Goal: Complete application form: Complete application form

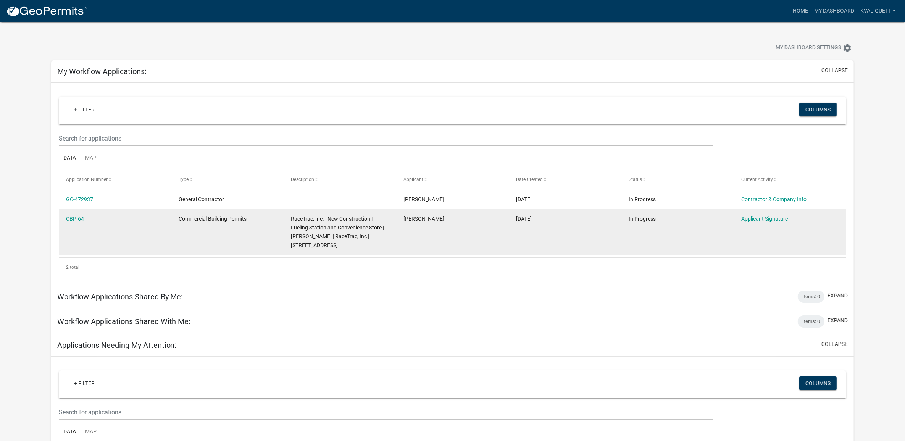
click at [752, 236] on datatable-body-cell "Applicant Signature" at bounding box center [790, 232] width 113 height 46
click at [751, 218] on link "Applicant Signature" at bounding box center [764, 219] width 47 height 6
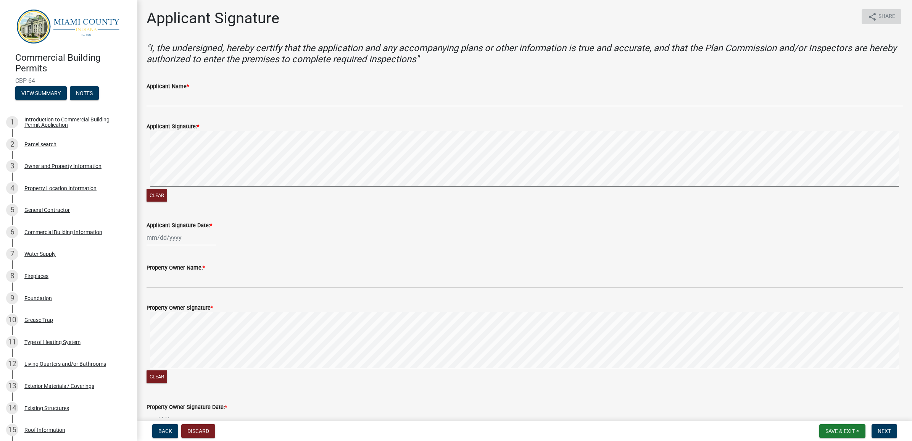
click at [868, 18] on icon "share" at bounding box center [872, 16] width 9 height 9
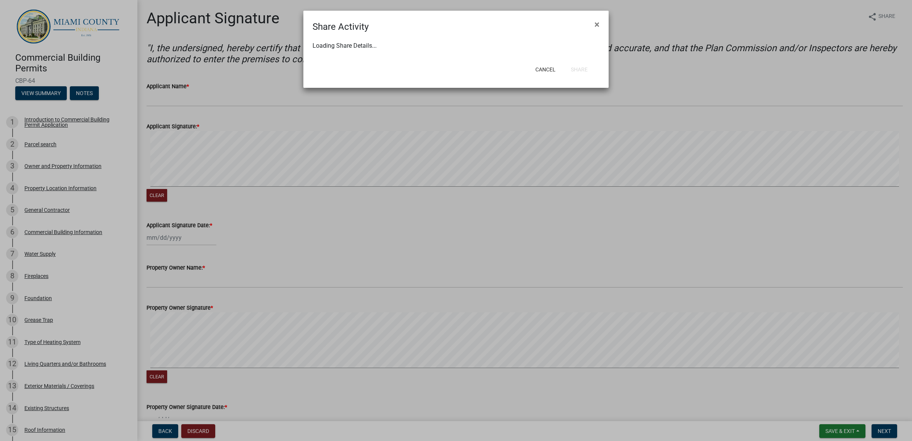
select select "1"
select select "0"
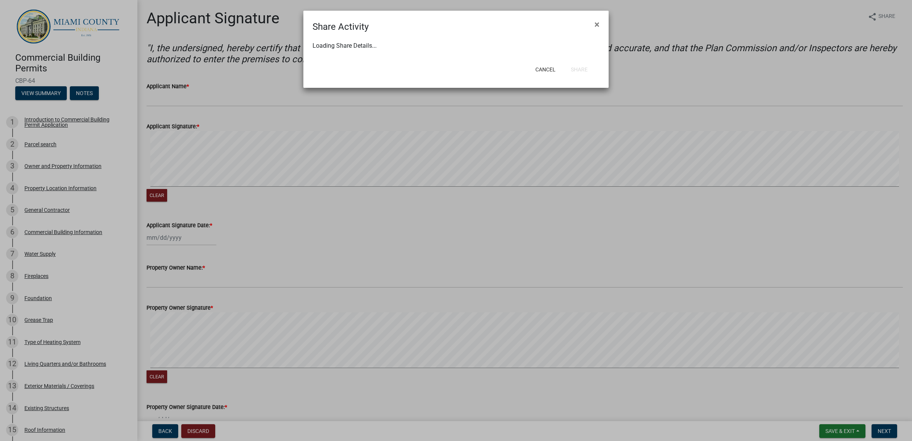
select select "0"
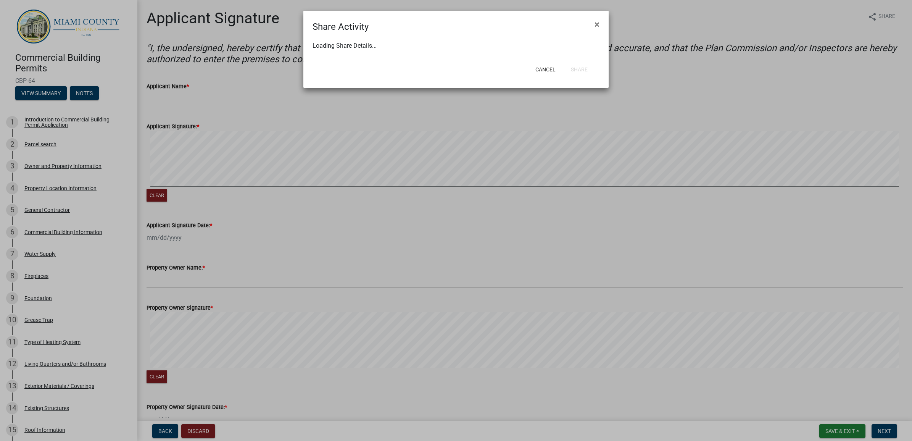
select select "0"
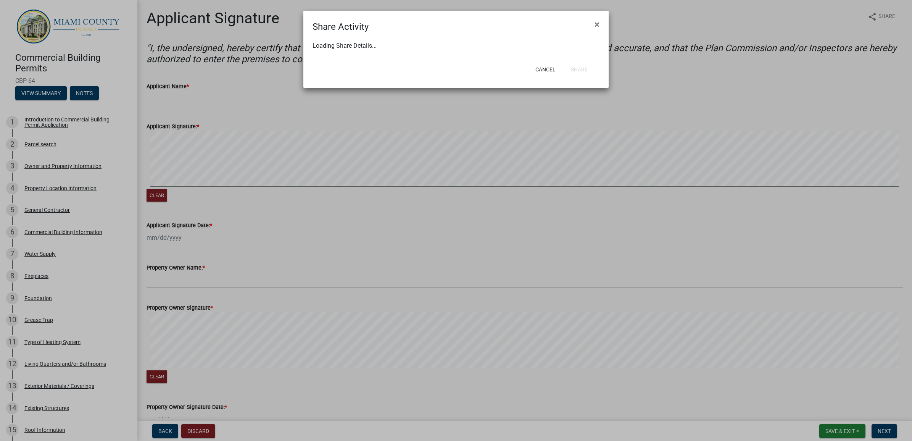
select select "0"
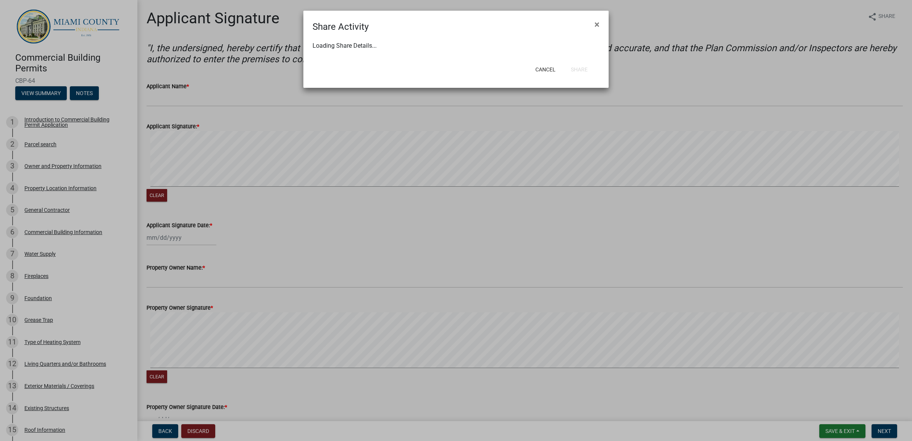
select select "0"
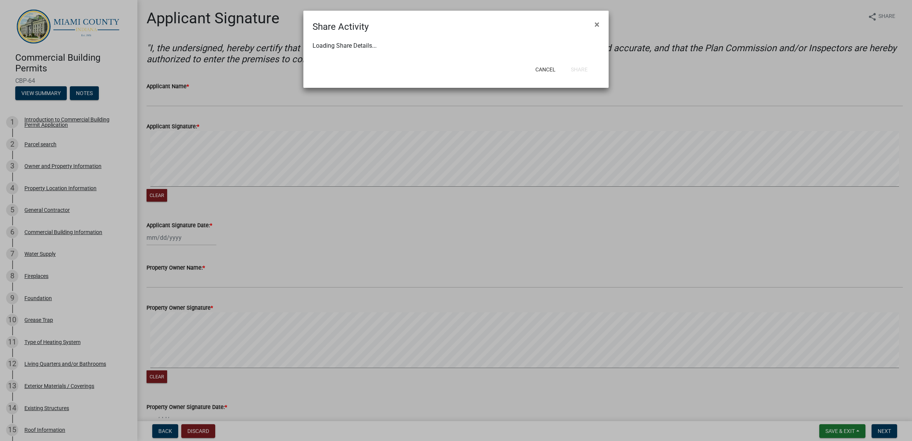
select select "0"
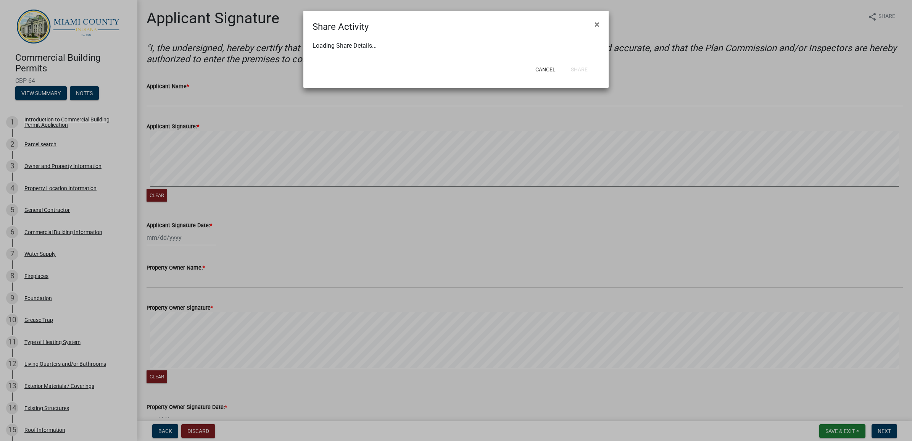
select select "0"
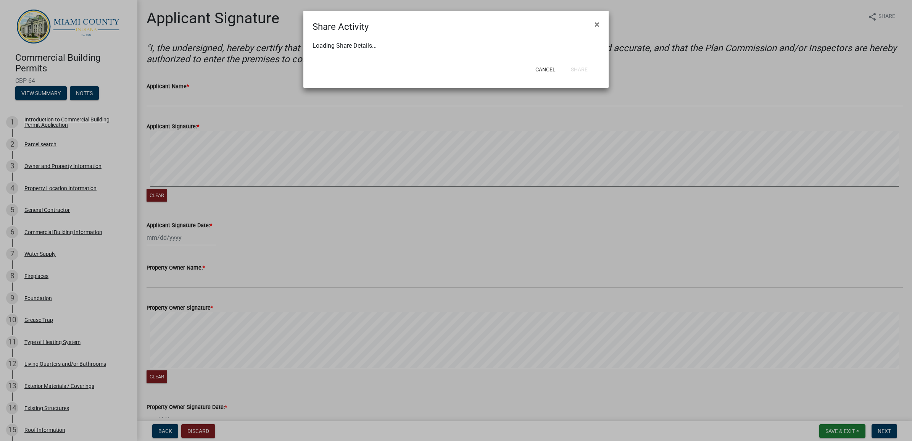
select select "0"
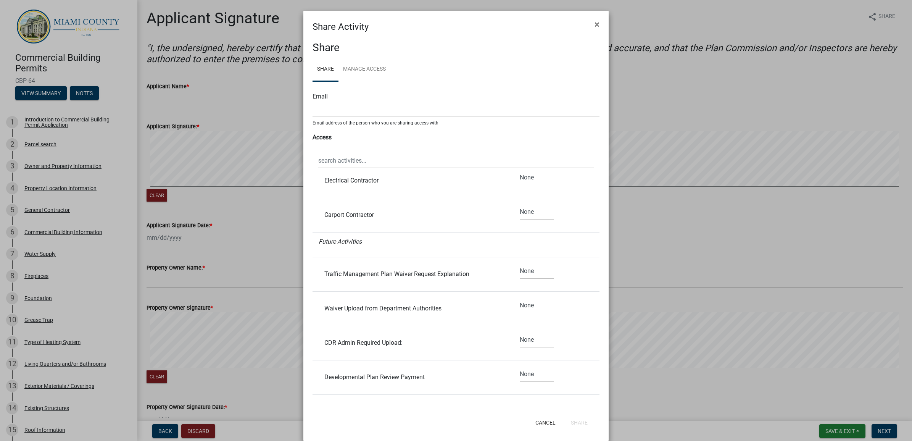
scroll to position [1705, 0]
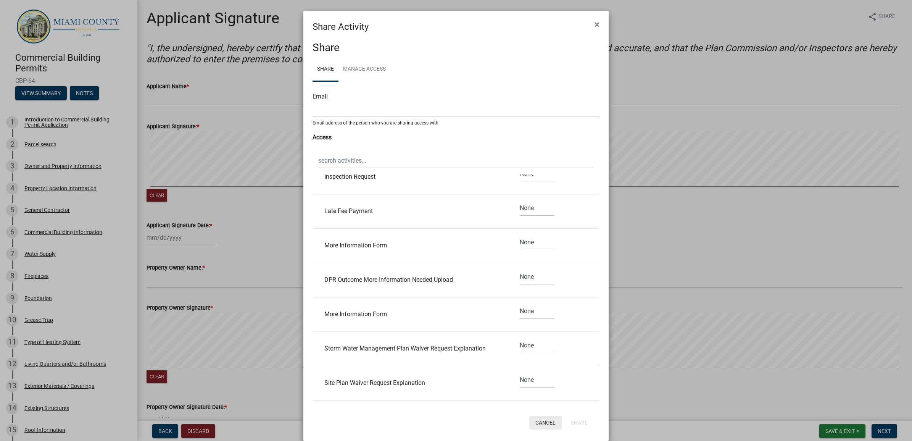
click at [537, 425] on button "Cancel" at bounding box center [546, 423] width 32 height 14
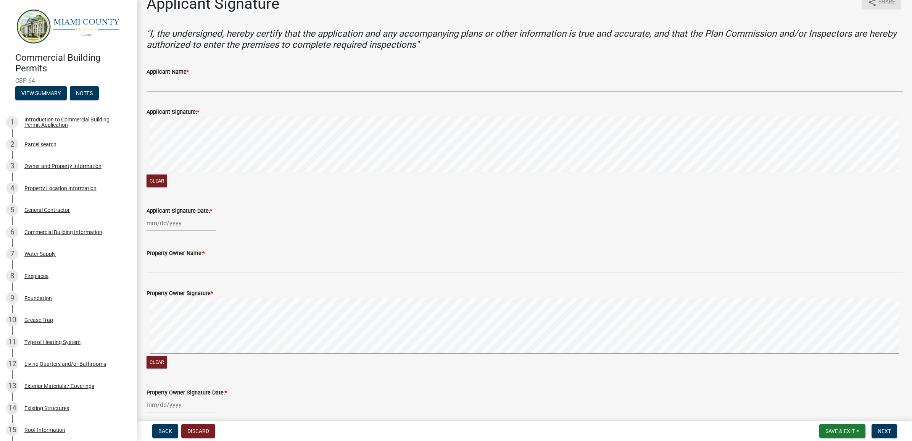
scroll to position [0, 0]
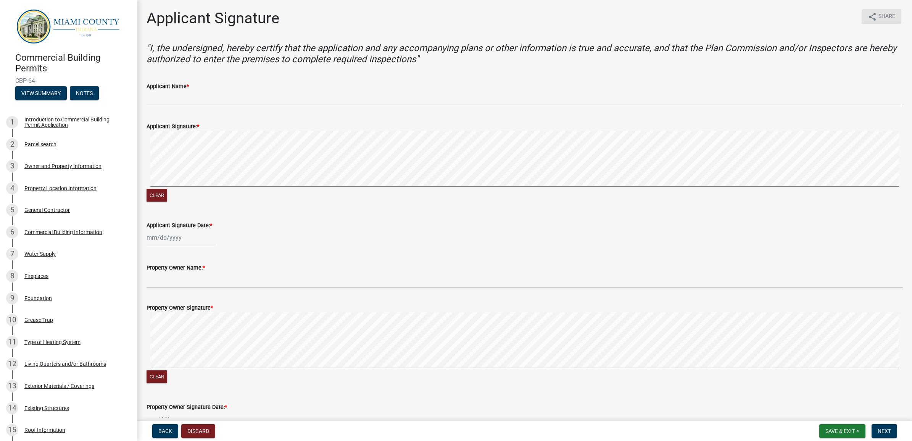
click at [868, 15] on icon "share" at bounding box center [872, 16] width 9 height 9
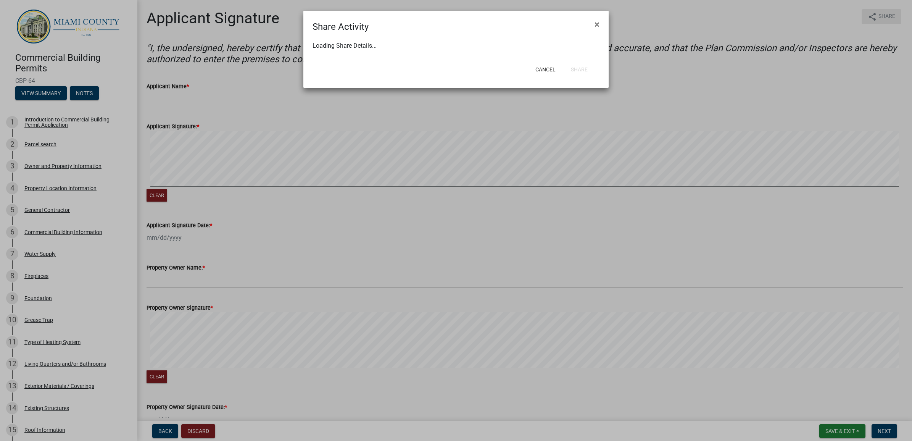
select select "1"
select select "0"
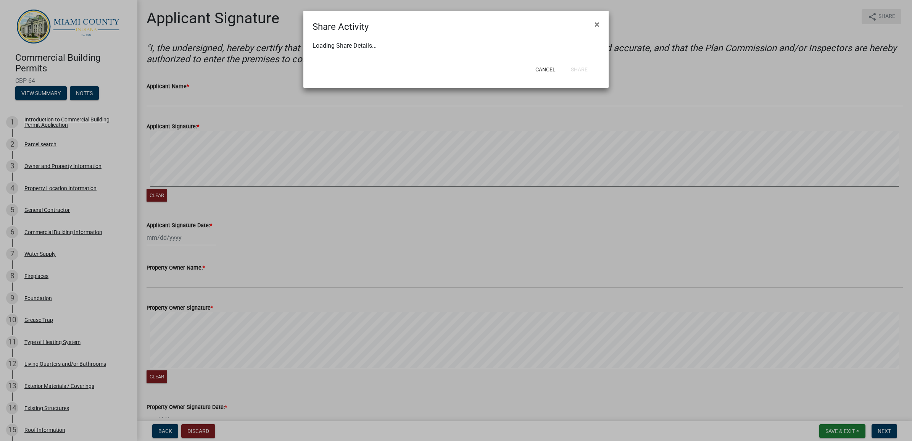
select select "0"
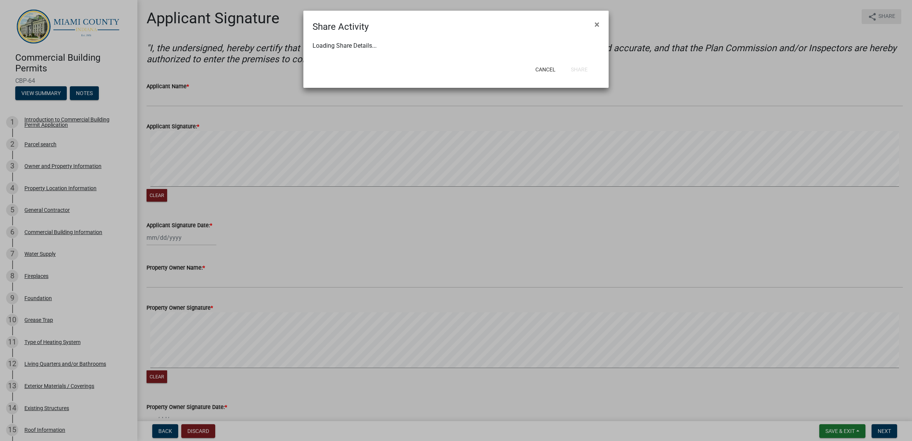
select select "0"
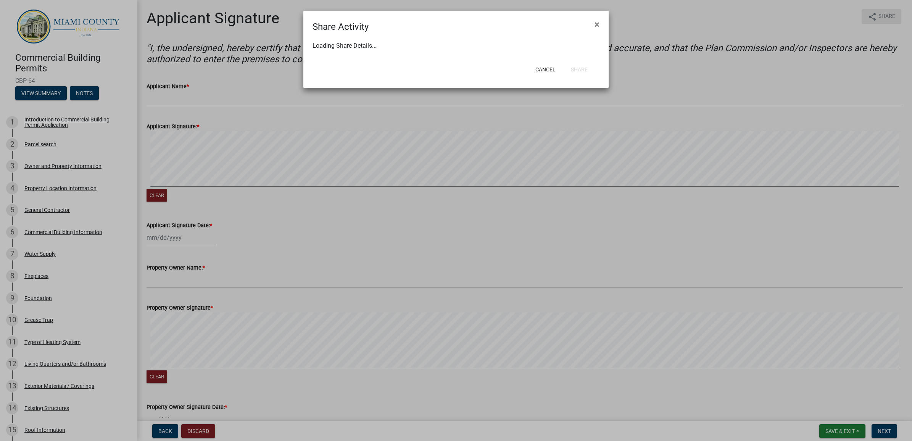
select select "0"
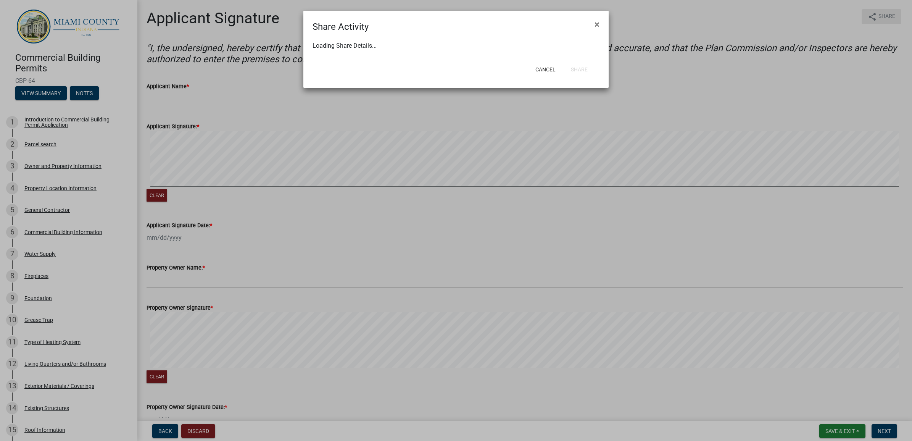
select select "0"
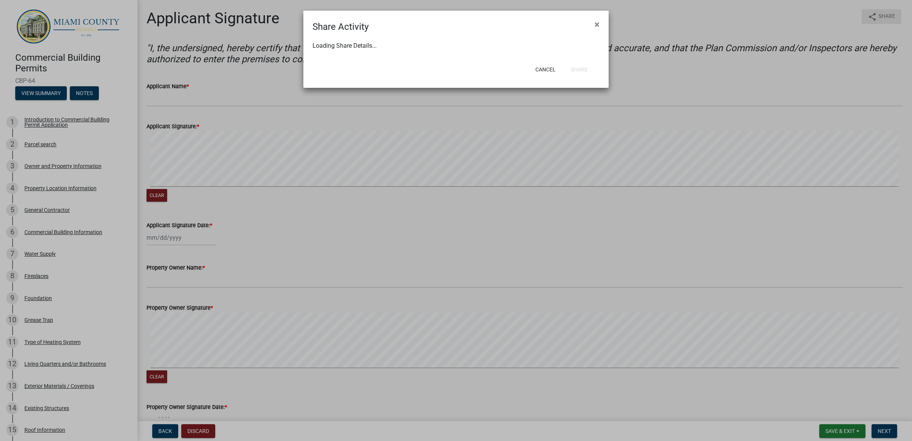
select select "0"
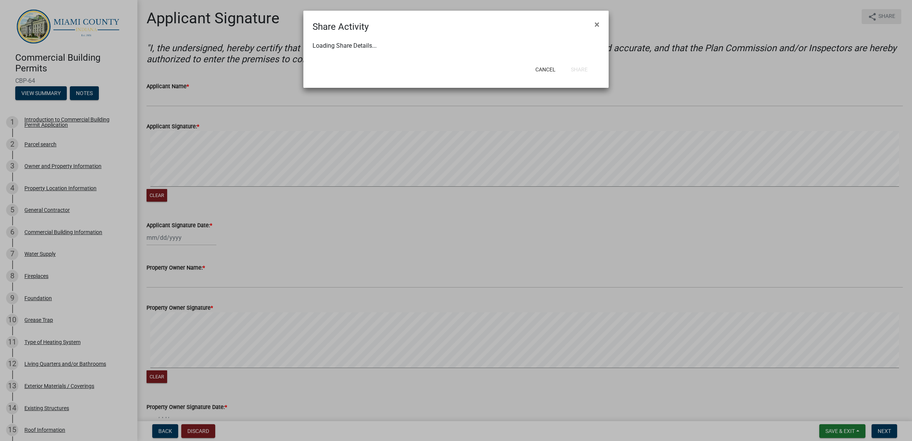
select select "0"
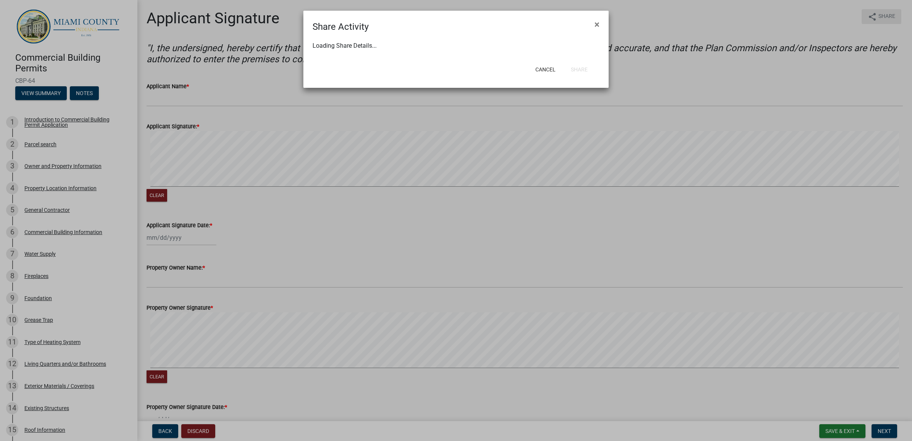
select select "0"
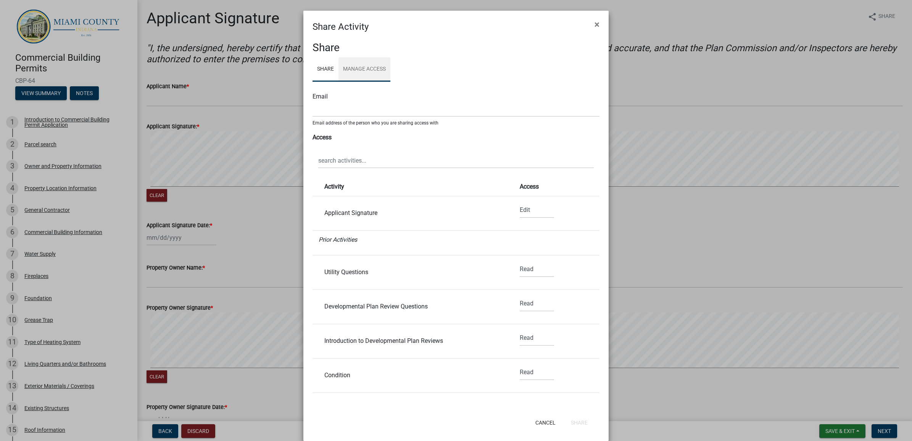
click at [360, 69] on link "Manage Access" at bounding box center [365, 69] width 52 height 24
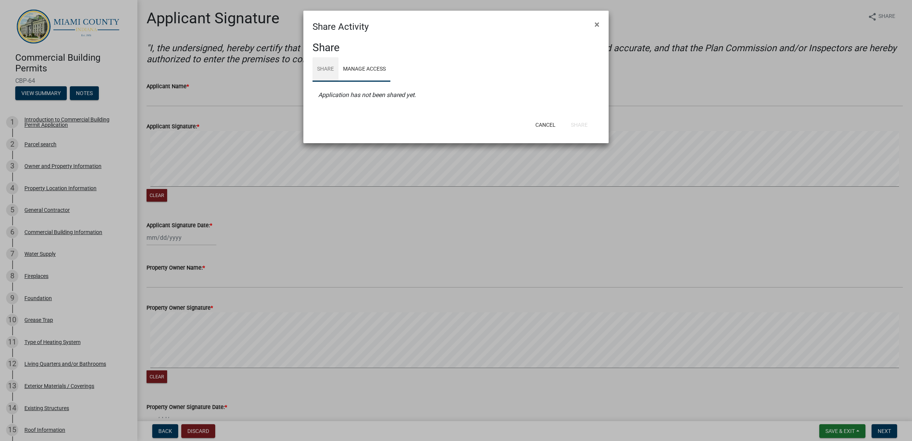
click at [325, 69] on link "Share" at bounding box center [326, 69] width 26 height 24
select select "1"
select select "0"
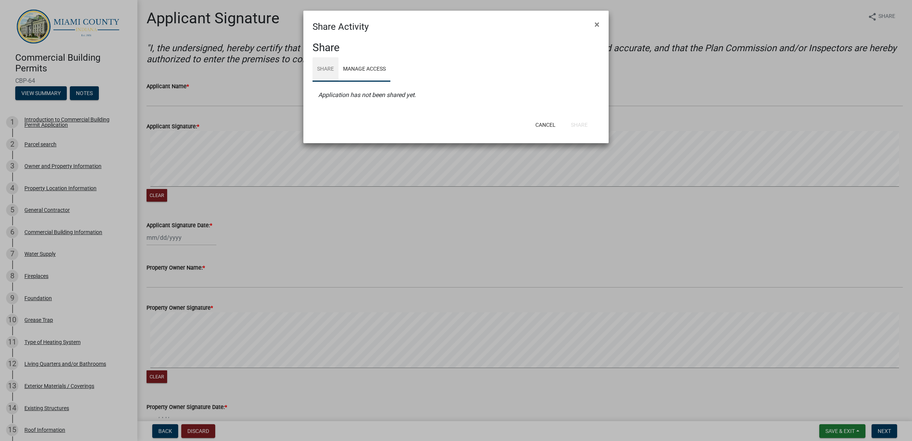
select select "0"
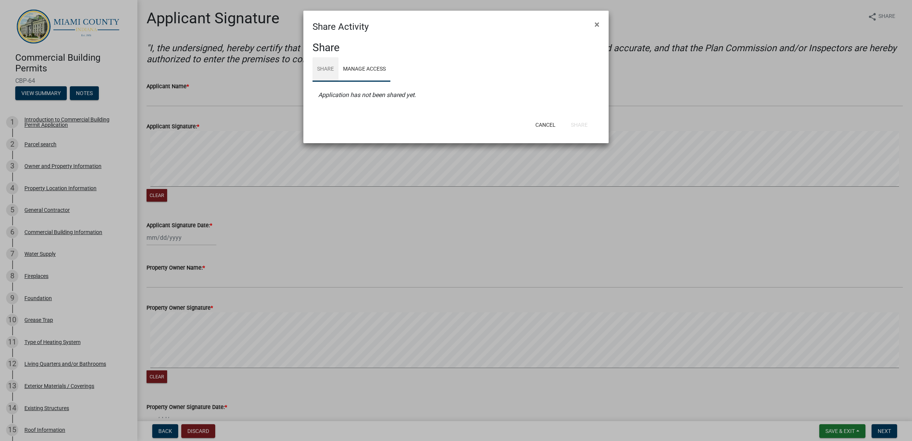
select select "0"
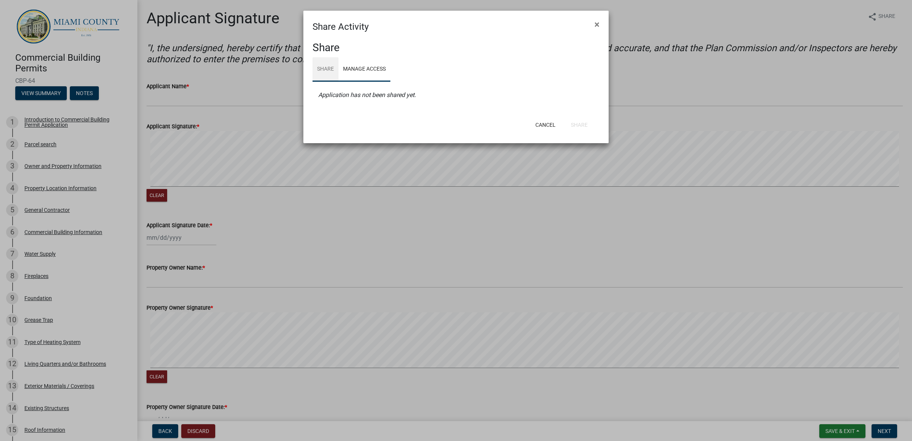
select select "0"
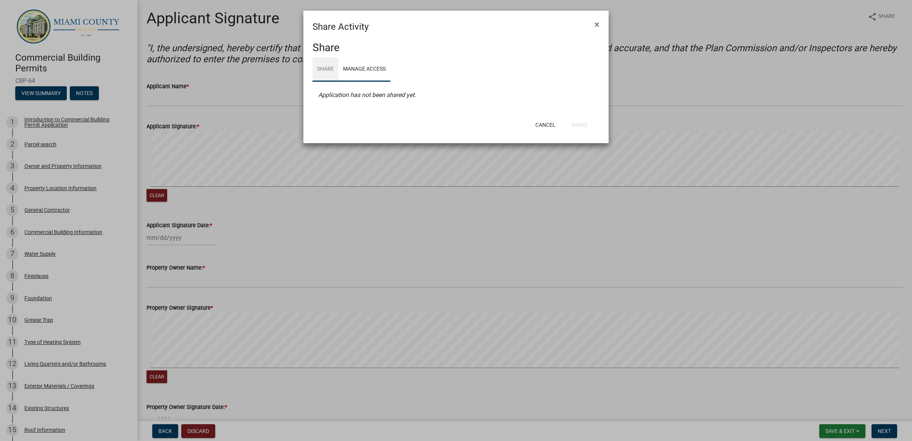
select select "0"
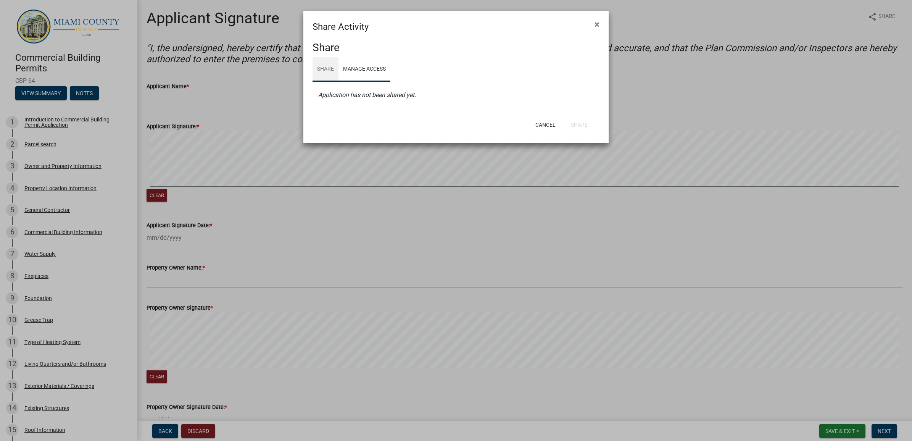
select select "0"
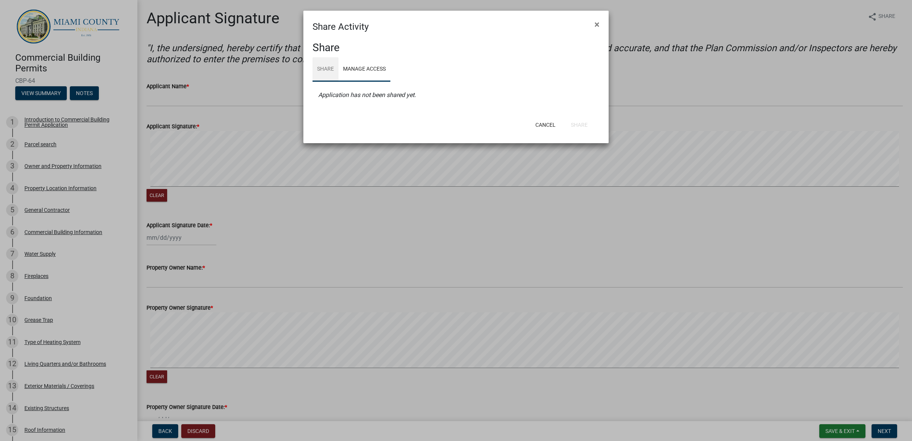
select select "0"
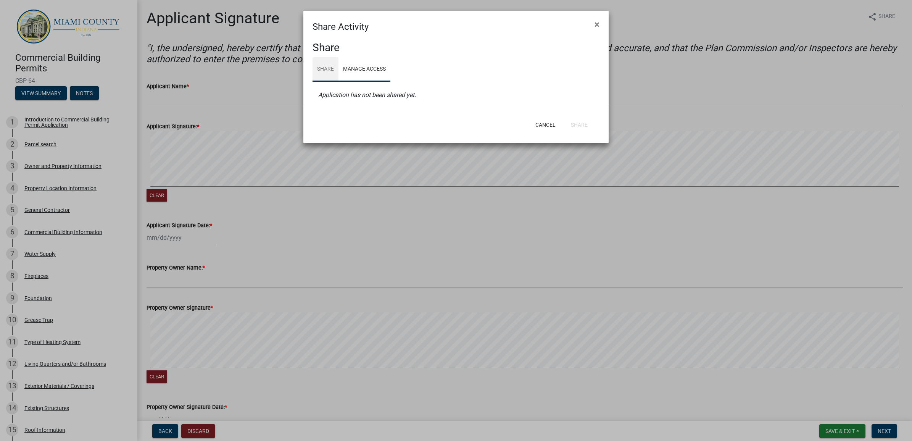
select select "0"
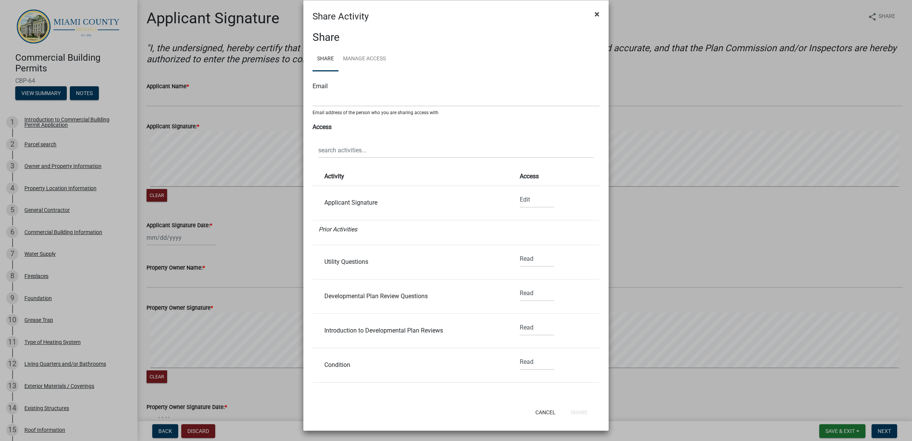
click at [595, 14] on span "×" at bounding box center [597, 14] width 5 height 11
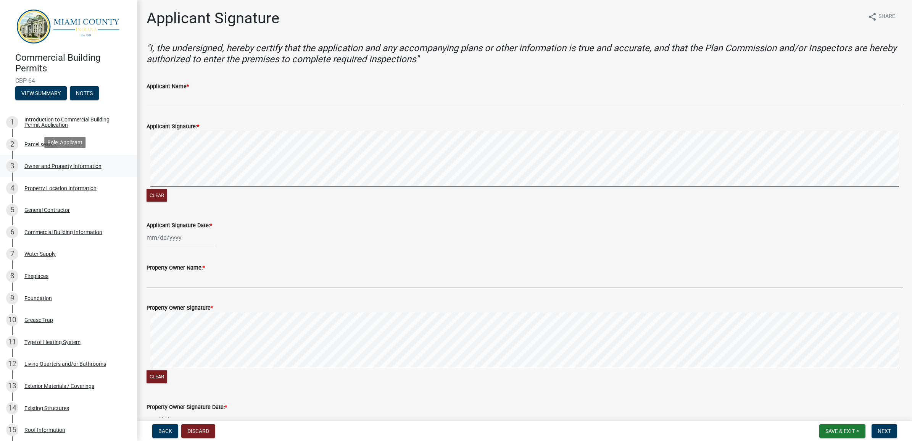
click at [88, 163] on div "Owner and Property Information" at bounding box center [62, 165] width 77 height 5
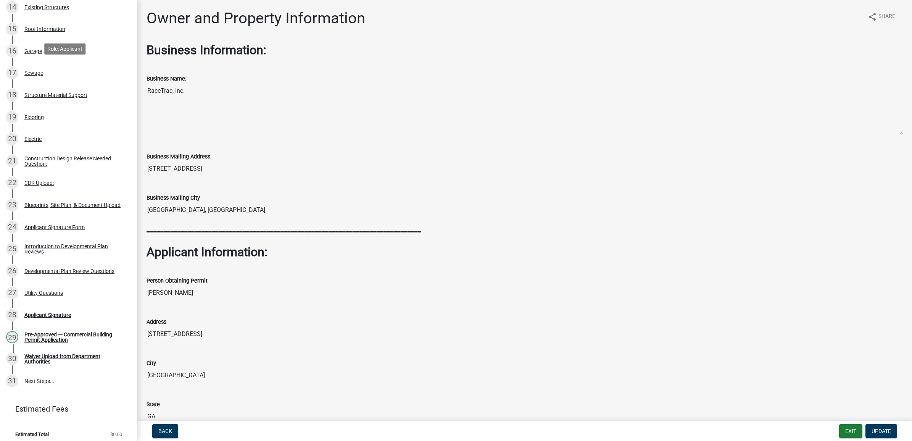
scroll to position [403, 0]
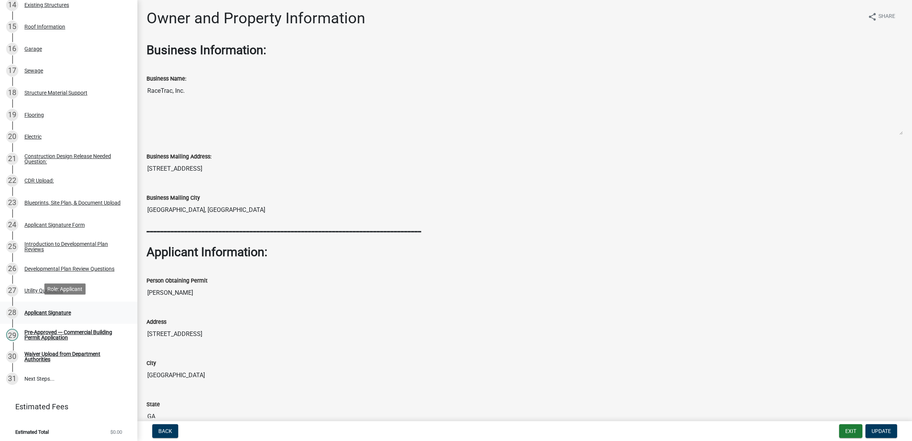
click at [29, 307] on div "28 Applicant Signature" at bounding box center [65, 313] width 119 height 12
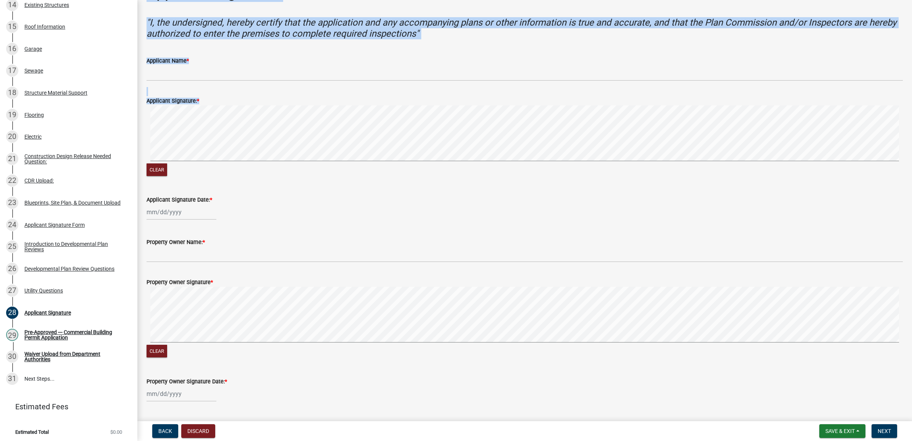
scroll to position [46, 0]
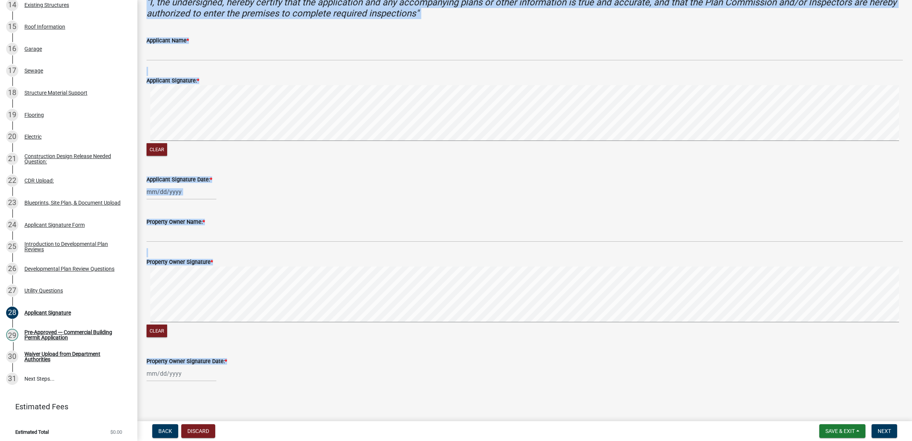
drag, startPoint x: 147, startPoint y: 20, endPoint x: 409, endPoint y: 405, distance: 465.3
click at [409, 405] on main "Applicant Signature share Share "I, the undersigned, hereby certify that the ap…" at bounding box center [524, 209] width 775 height 418
drag, startPoint x: 409, startPoint y: 405, endPoint x: 342, endPoint y: 384, distance: 69.4
click at [342, 384] on wm-data-entity-input "Property Owner Signature Date: *" at bounding box center [525, 367] width 757 height 42
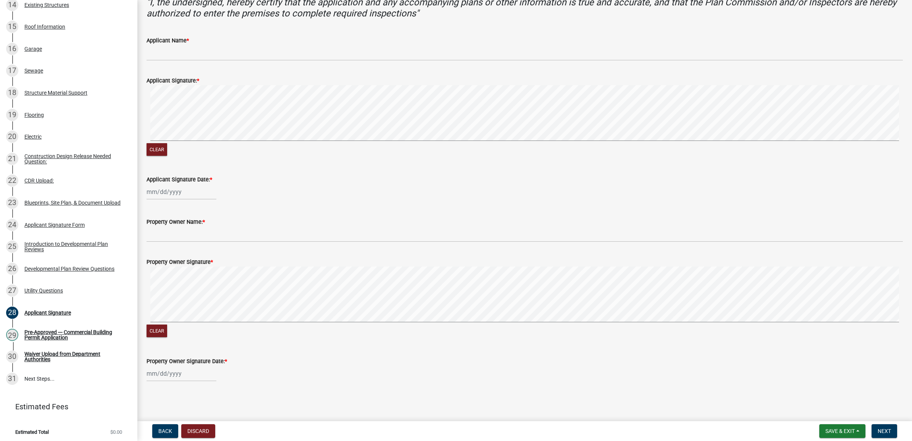
scroll to position [0, 0]
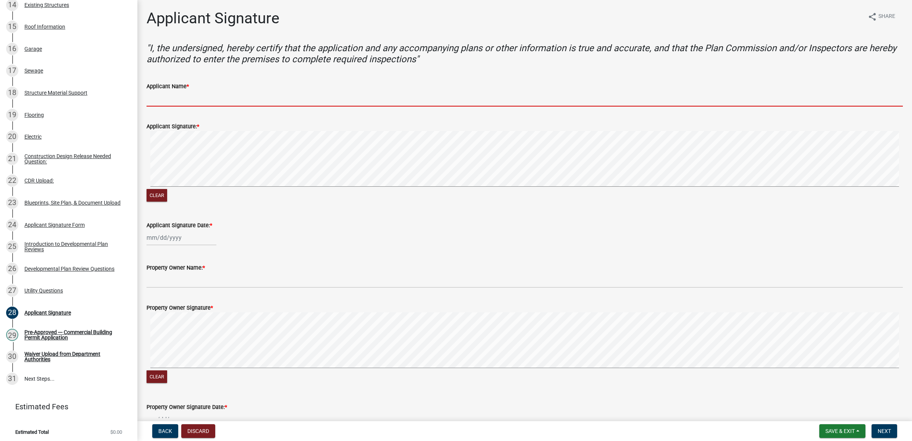
click at [168, 100] on input "Applicant Name *" at bounding box center [525, 99] width 757 height 16
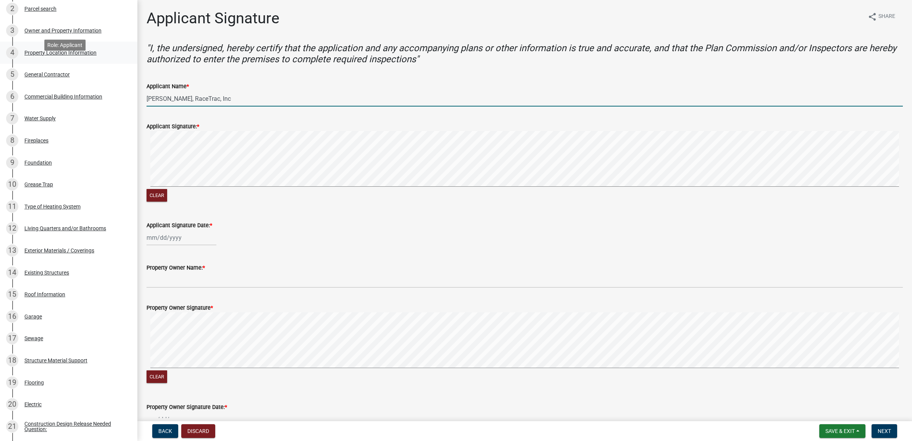
scroll to position [21, 0]
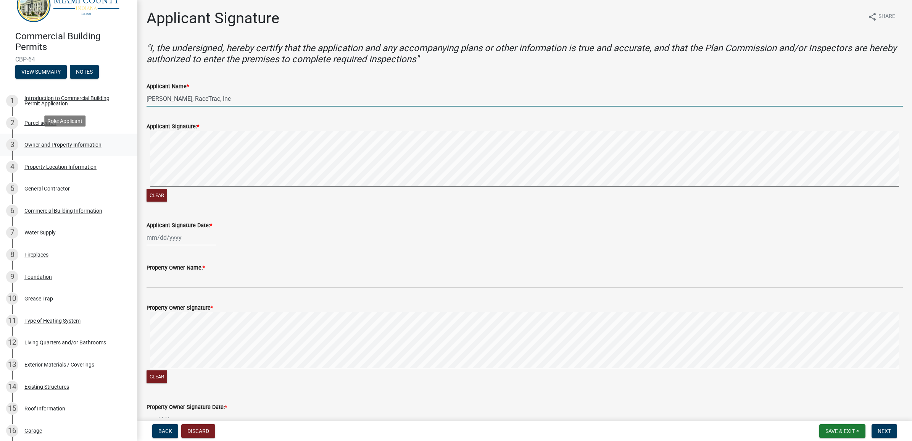
type input "[PERSON_NAME], RaceTrac, Inc"
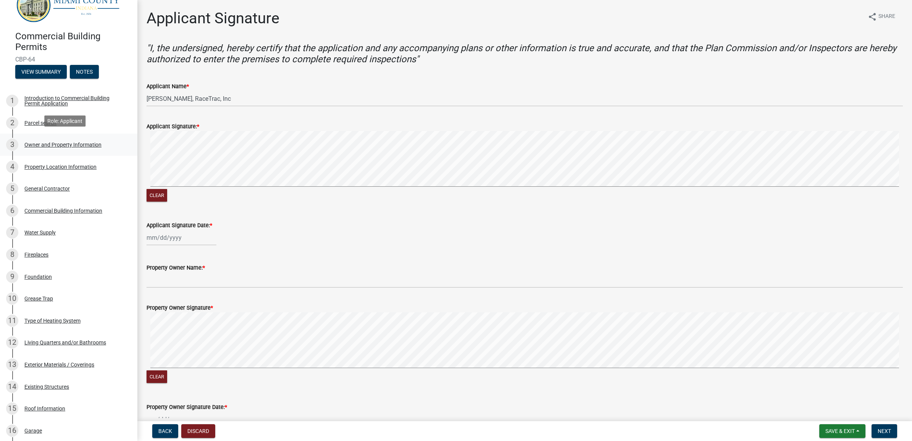
click at [47, 142] on div "Owner and Property Information" at bounding box center [62, 144] width 77 height 5
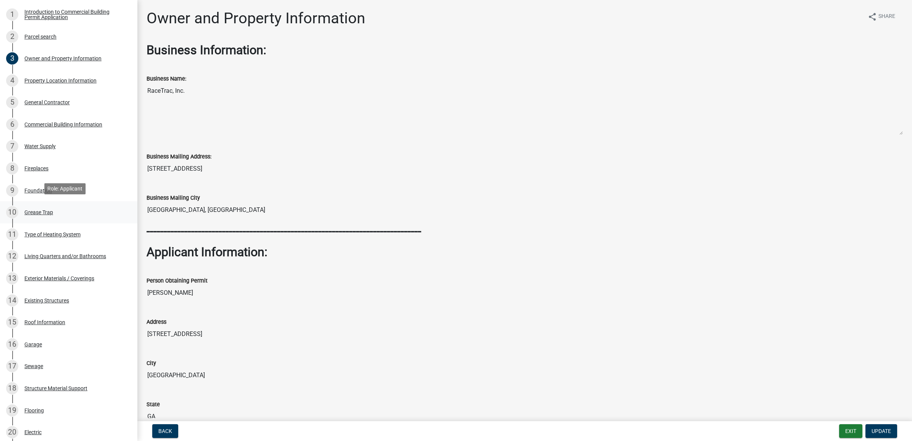
scroll to position [308, 0]
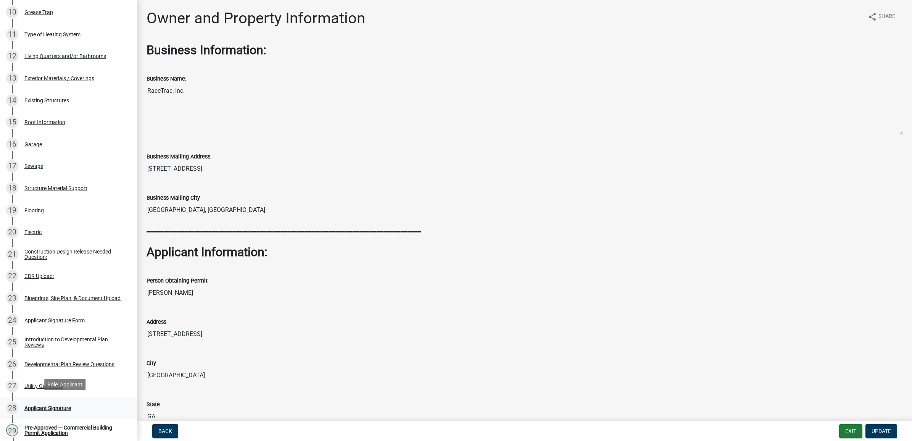
click at [51, 405] on div "Applicant Signature" at bounding box center [47, 407] width 47 height 5
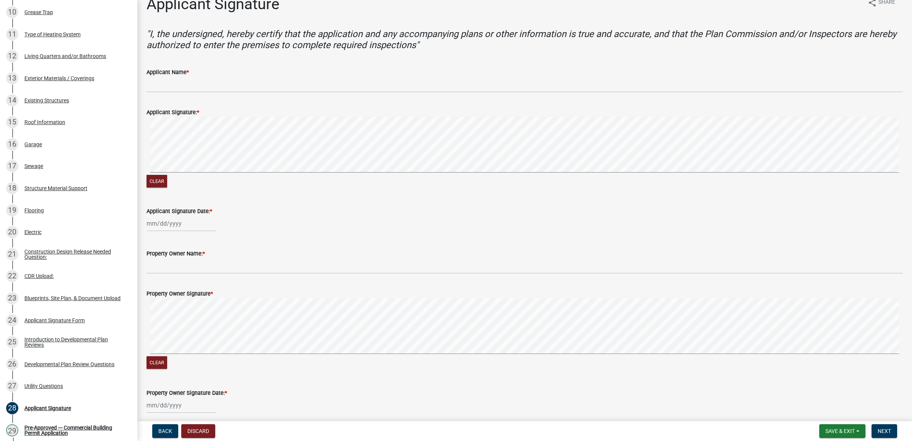
scroll to position [0, 0]
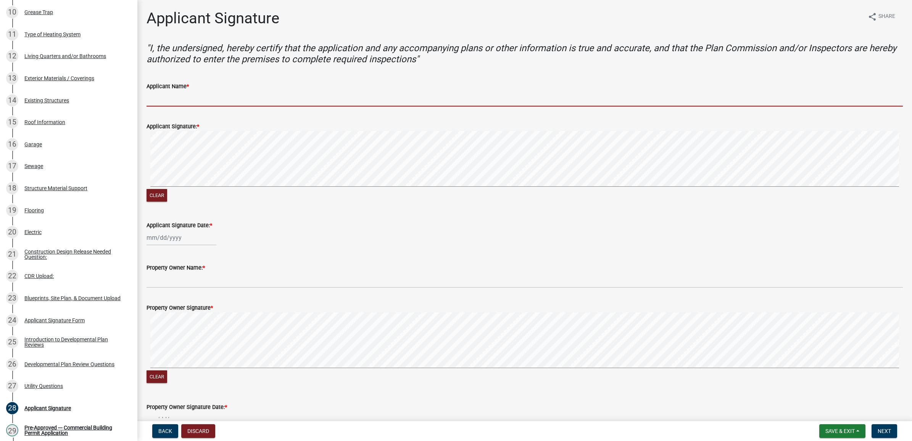
click at [258, 98] on input "Applicant Name *" at bounding box center [525, 99] width 757 height 16
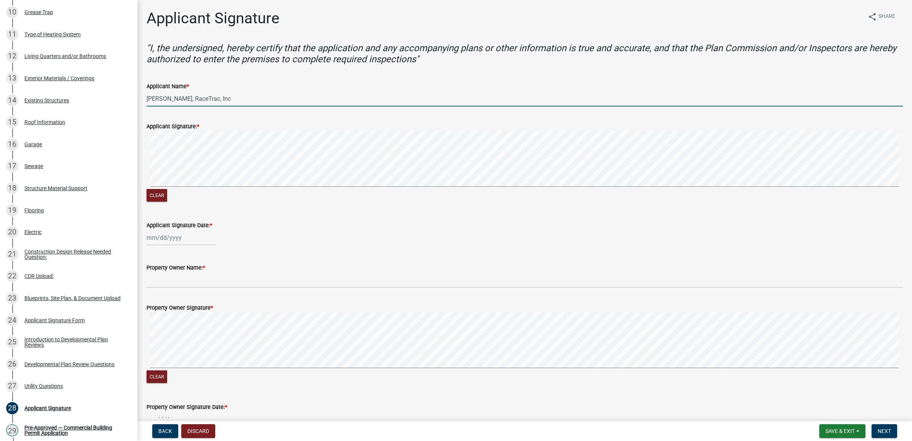
click at [237, 97] on input "[PERSON_NAME], RaceTrac, Inc" at bounding box center [525, 99] width 757 height 16
type input "[PERSON_NAME], RaceTrac, Inc."
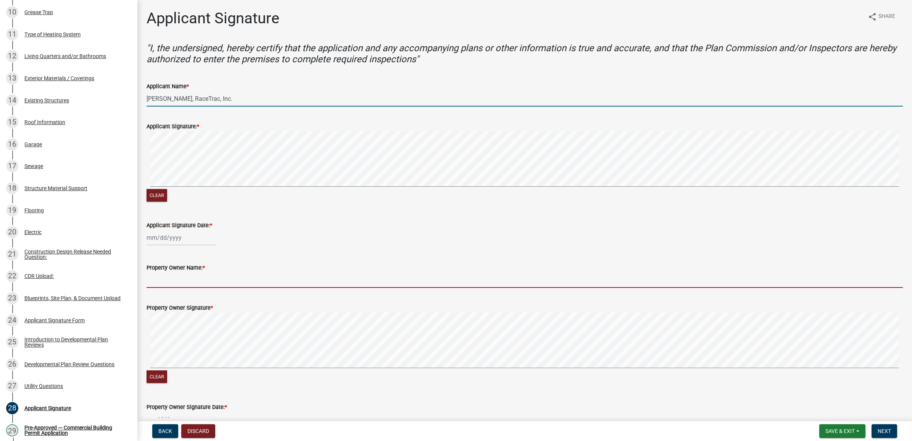
click at [188, 279] on input "Property Owner Name: *" at bounding box center [525, 280] width 757 height 16
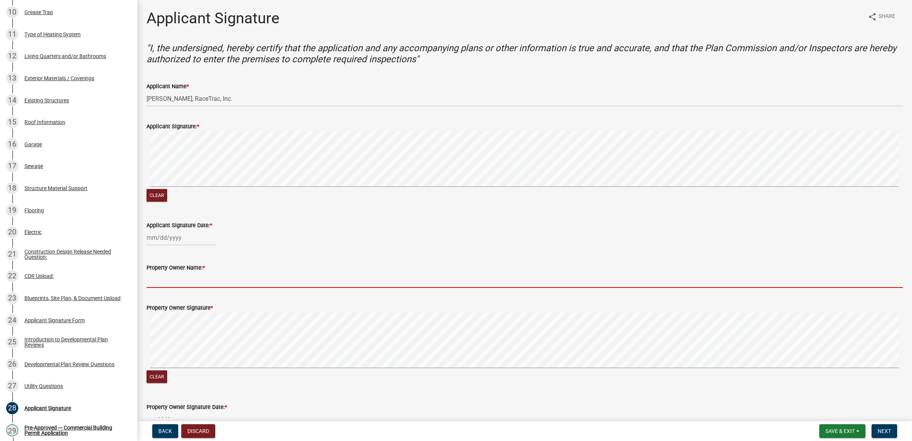
scroll to position [46, 0]
